Goal: Task Accomplishment & Management: Manage account settings

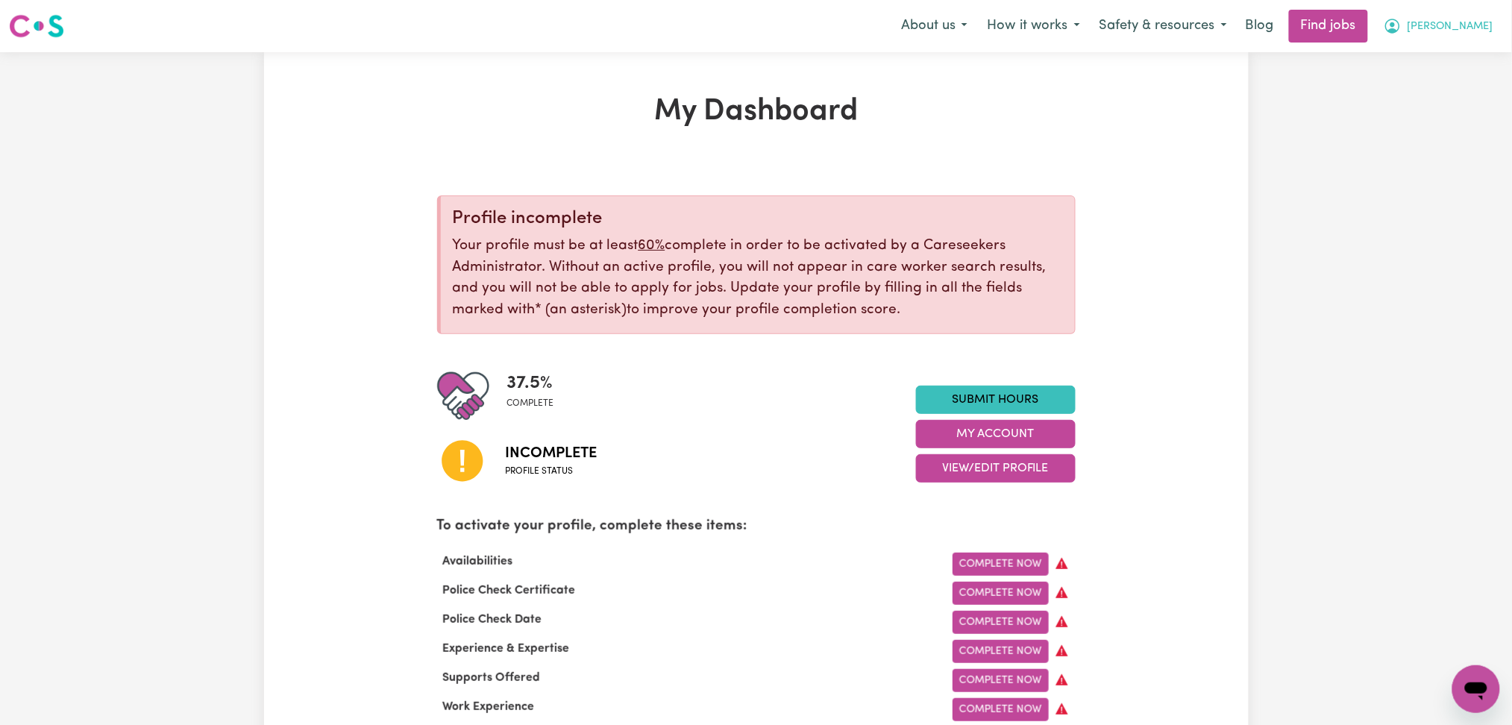
click at [1452, 29] on button "[PERSON_NAME]" at bounding box center [1438, 25] width 129 height 31
click at [1450, 119] on link "Logout" at bounding box center [1443, 114] width 118 height 28
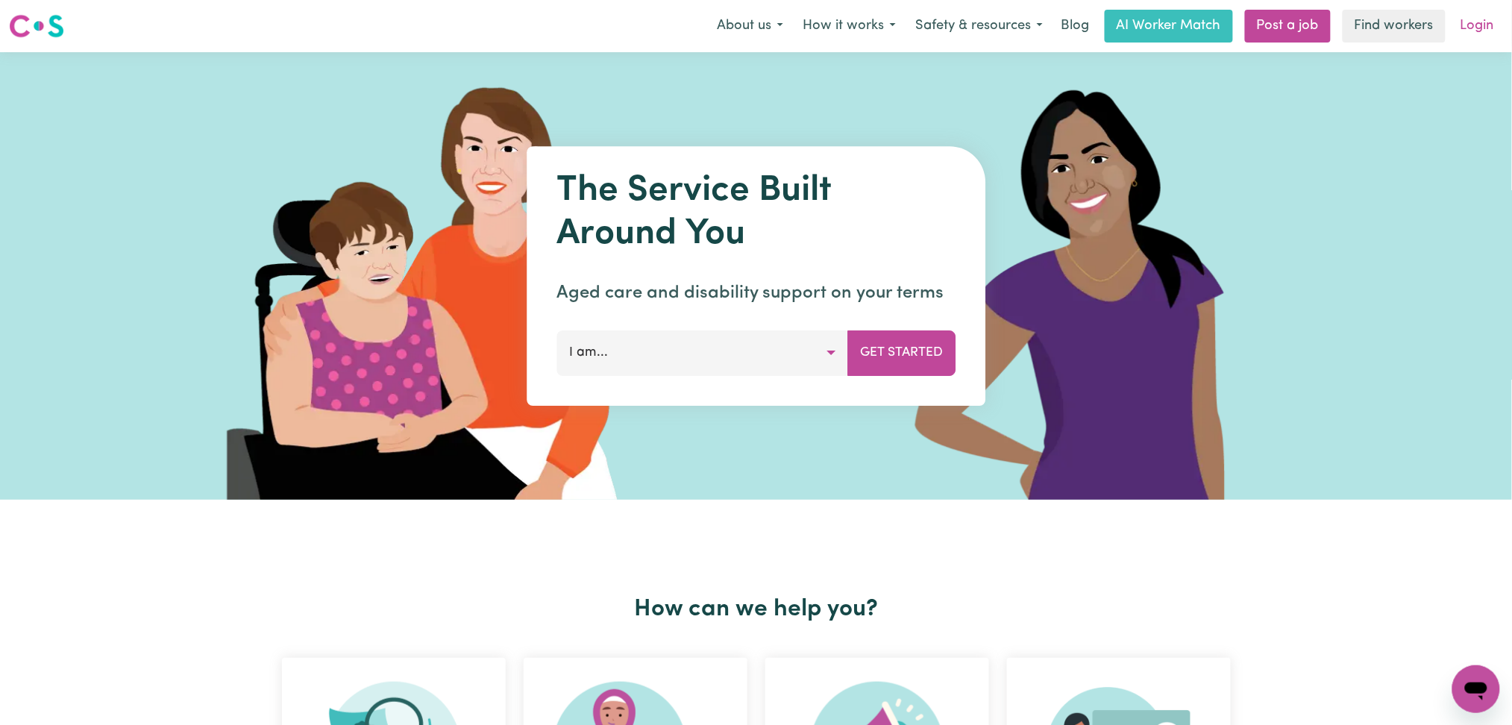
click at [1469, 19] on link "Login" at bounding box center [1476, 26] width 51 height 33
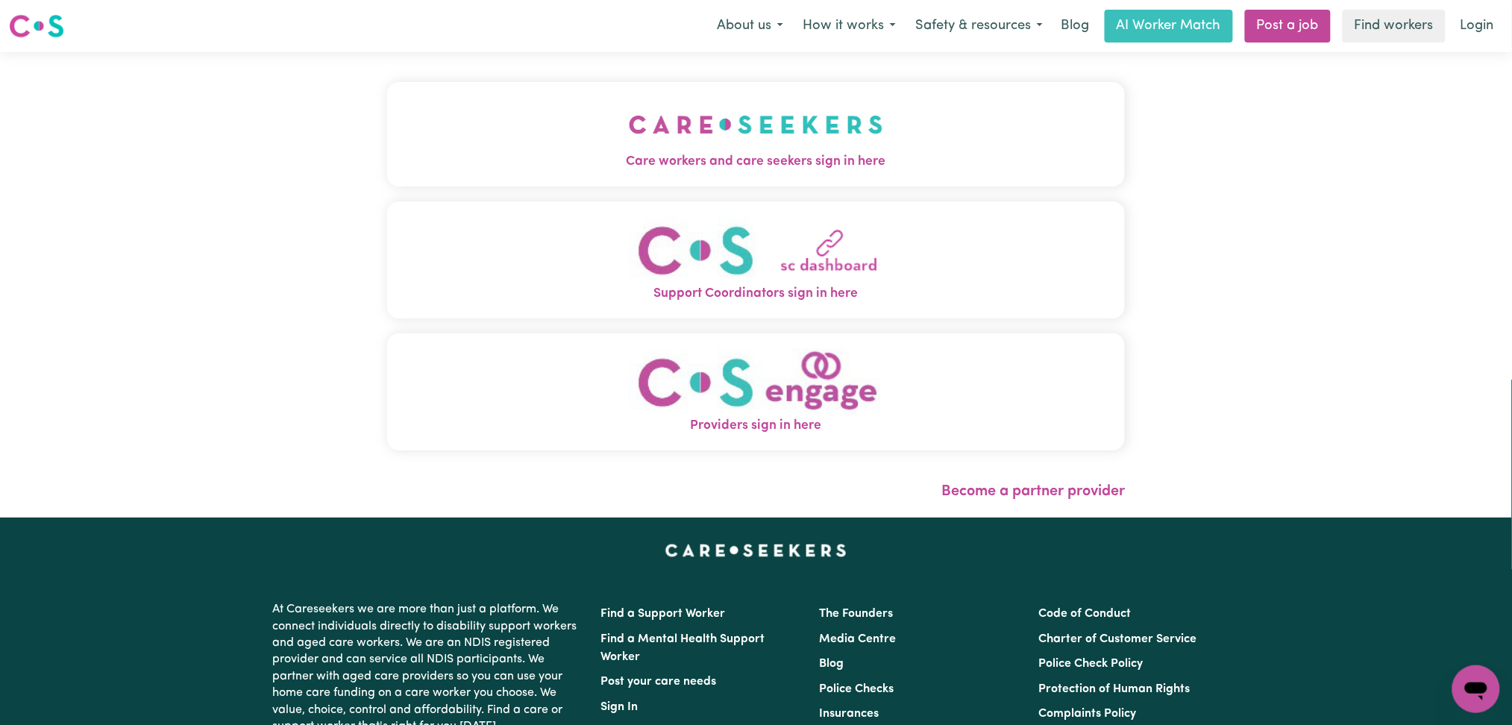
click at [629, 122] on img "Care workers and care seekers sign in here" at bounding box center [756, 124] width 254 height 55
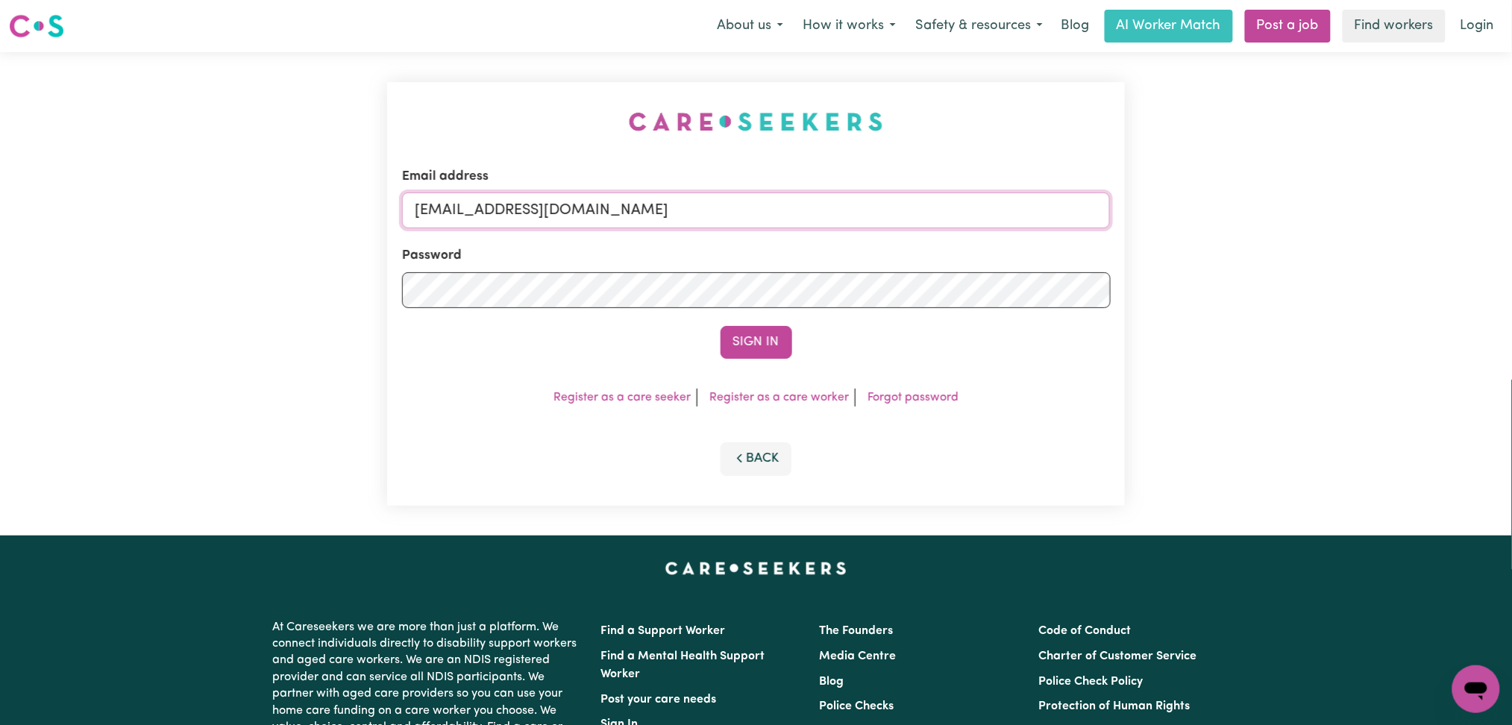
click at [647, 209] on input "[EMAIL_ADDRESS][DOMAIN_NAME]" at bounding box center [756, 210] width 709 height 36
drag, startPoint x: 492, startPoint y: 203, endPoint x: 853, endPoint y: 227, distance: 361.8
click at [871, 222] on input "Superuser~[EMAIL_ADDRESS][DOMAIN_NAME]" at bounding box center [756, 210] width 709 height 36
type input "Superuser~[EMAIL_ADDRESS][DOMAIN_NAME]"
click at [755, 344] on button "Sign In" at bounding box center [757, 342] width 72 height 33
